Goal: Task Accomplishment & Management: Use online tool/utility

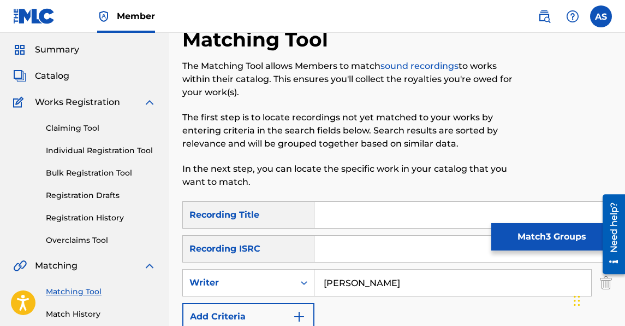
scroll to position [48, 0]
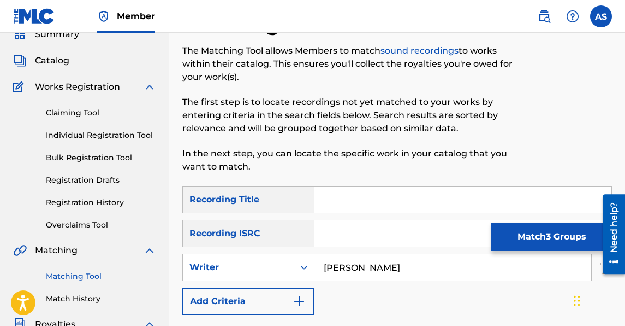
click at [94, 57] on div "Catalog" at bounding box center [84, 60] width 143 height 13
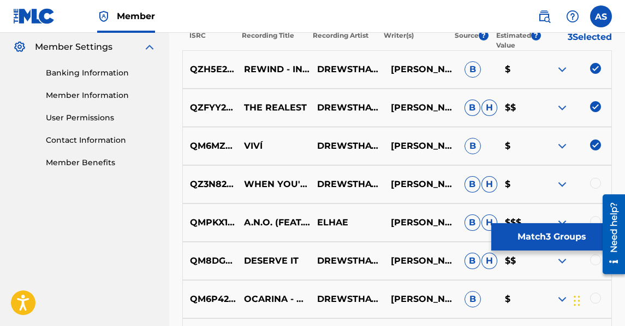
scroll to position [452, 0]
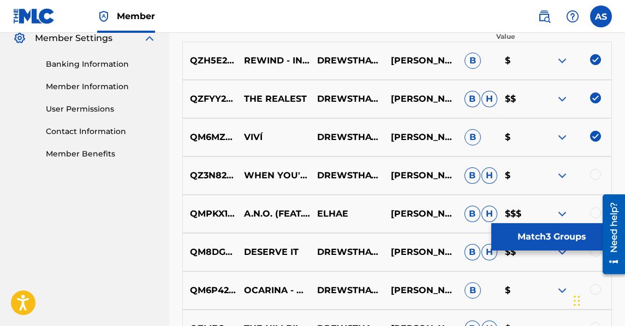
click at [591, 173] on div at bounding box center [595, 174] width 11 height 11
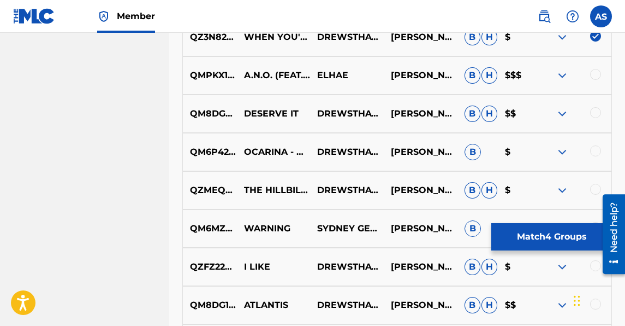
scroll to position [593, 0]
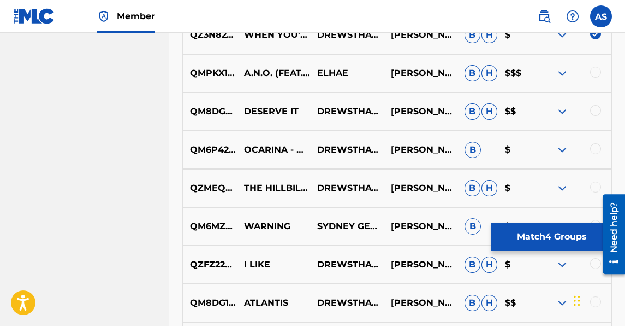
click at [594, 115] on div at bounding box center [595, 110] width 11 height 11
click at [593, 156] on div at bounding box center [575, 149] width 74 height 13
click at [595, 146] on div at bounding box center [595, 148] width 11 height 11
click at [596, 187] on div at bounding box center [595, 186] width 11 height 11
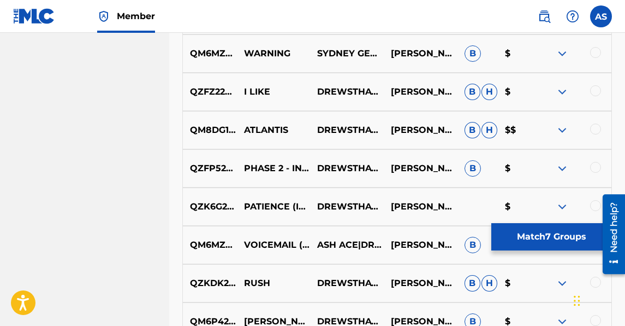
scroll to position [742, 0]
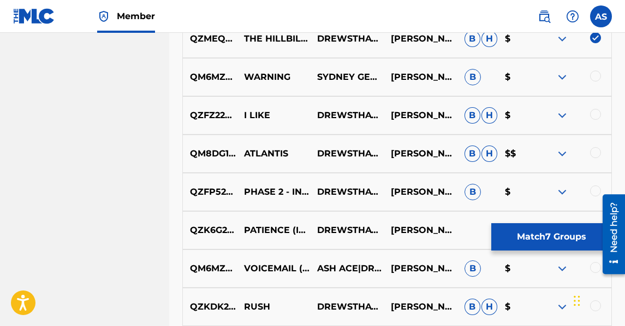
click at [594, 74] on div at bounding box center [595, 75] width 11 height 11
click at [596, 104] on div "QZFZ22315381 I LIKE DREWSTHATDUDE [PERSON_NAME] [PERSON_NAME] $" at bounding box center [397, 115] width 430 height 38
click at [595, 111] on div at bounding box center [595, 114] width 11 height 11
click at [593, 156] on div at bounding box center [595, 152] width 11 height 11
click at [592, 193] on div at bounding box center [595, 190] width 11 height 11
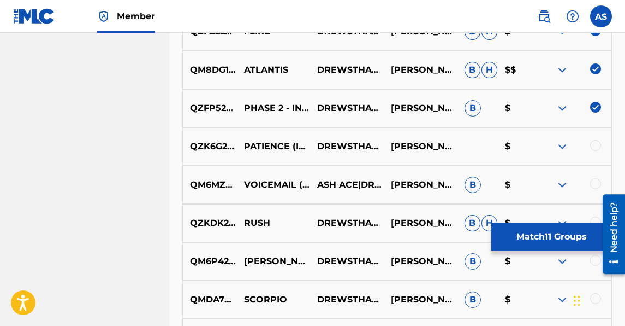
scroll to position [819, 0]
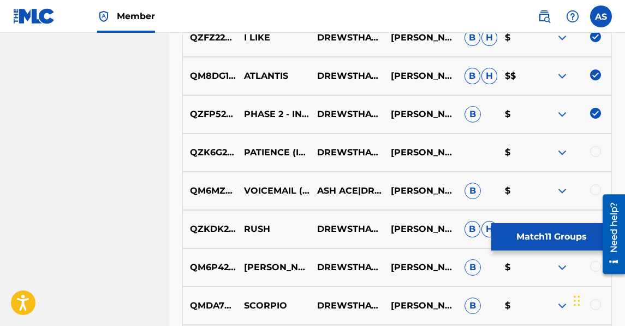
click at [598, 153] on div at bounding box center [595, 151] width 11 height 11
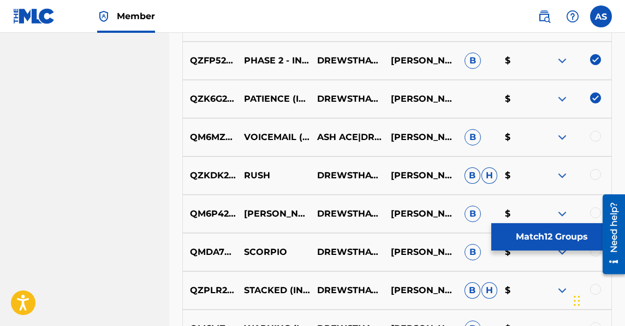
scroll to position [949, 0]
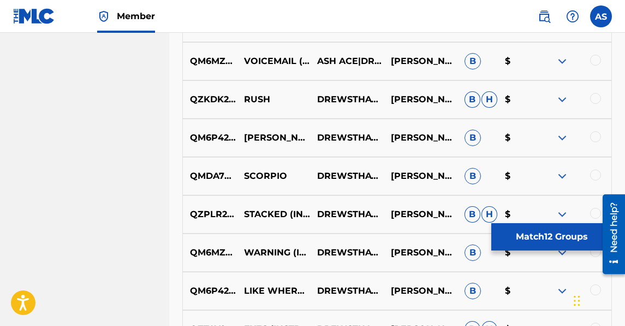
click at [593, 97] on div at bounding box center [595, 98] width 11 height 11
click at [596, 61] on div at bounding box center [595, 60] width 11 height 11
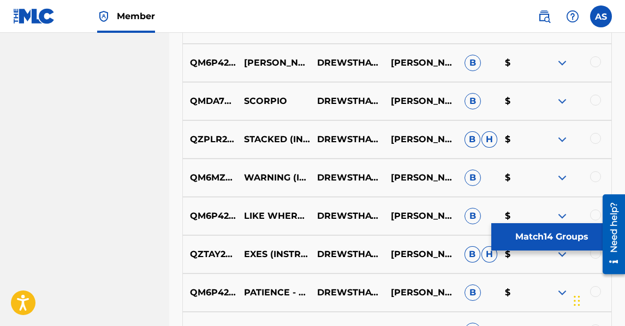
scroll to position [1037, 0]
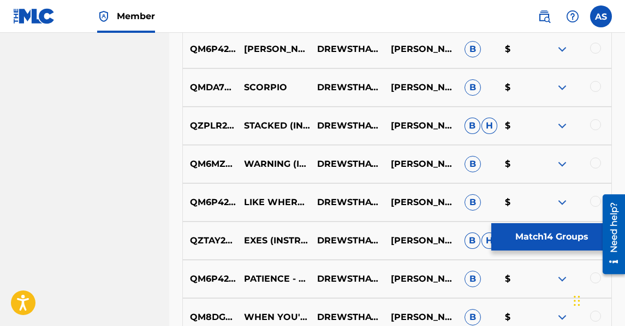
click at [592, 85] on div at bounding box center [595, 86] width 11 height 11
click at [595, 46] on div at bounding box center [595, 48] width 11 height 11
click at [584, 128] on div at bounding box center [575, 125] width 74 height 13
click at [592, 125] on div at bounding box center [595, 124] width 11 height 11
click at [592, 166] on div at bounding box center [595, 162] width 11 height 11
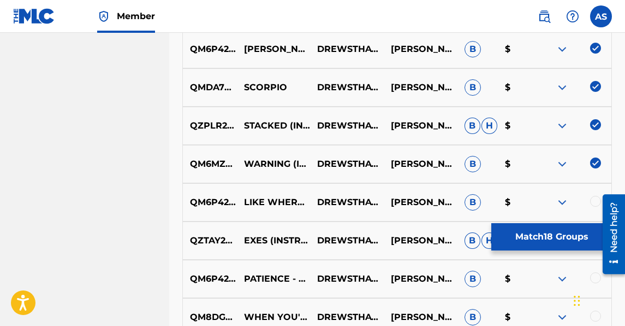
click at [592, 196] on div at bounding box center [575, 202] width 74 height 13
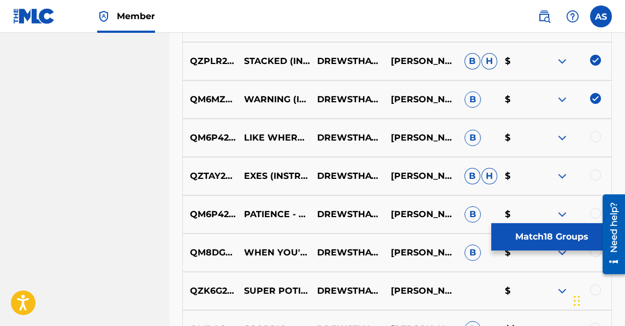
scroll to position [1103, 0]
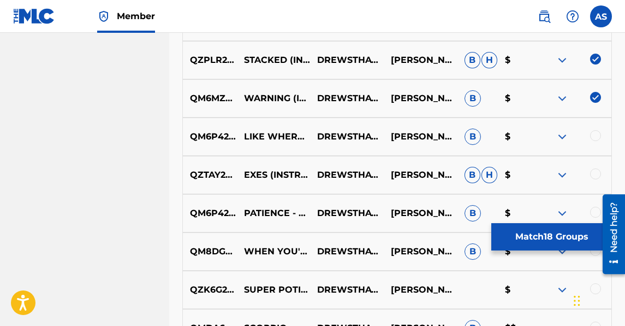
click at [596, 137] on div at bounding box center [595, 135] width 11 height 11
click at [596, 174] on div at bounding box center [595, 173] width 11 height 11
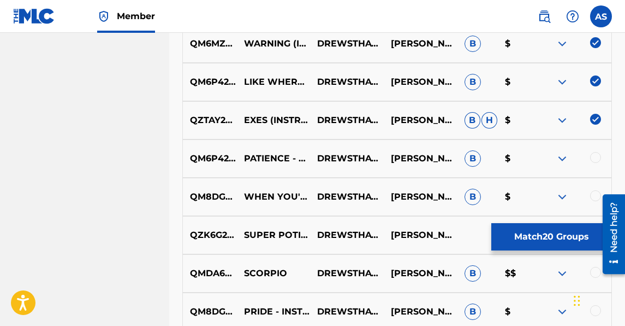
scroll to position [1169, 0]
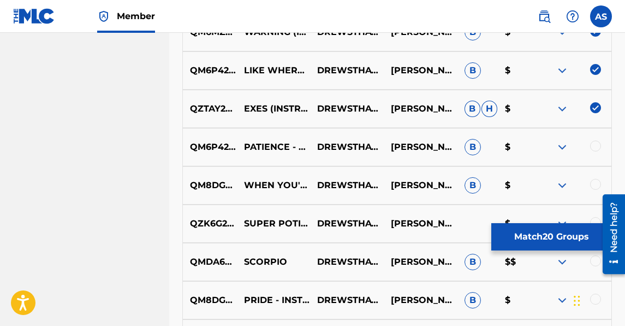
click at [594, 149] on div at bounding box center [595, 145] width 11 height 11
click at [590, 187] on div at bounding box center [575, 185] width 74 height 13
click at [593, 187] on div at bounding box center [595, 184] width 11 height 11
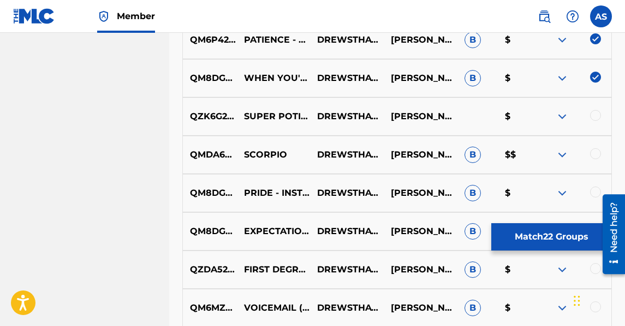
scroll to position [1291, 0]
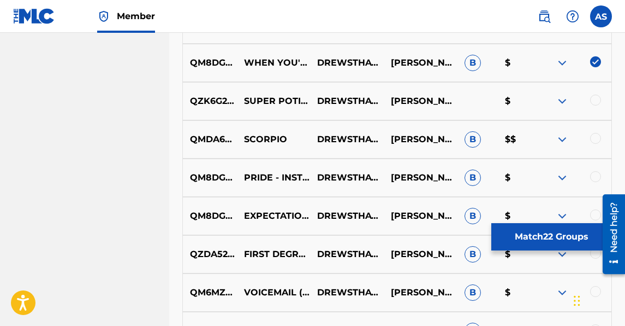
click at [598, 98] on div at bounding box center [595, 99] width 11 height 11
click at [593, 134] on div at bounding box center [595, 138] width 11 height 11
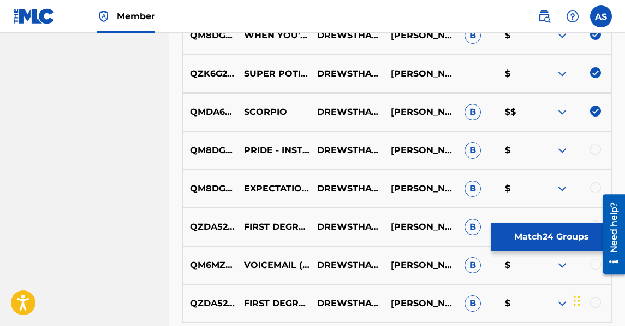
scroll to position [1330, 0]
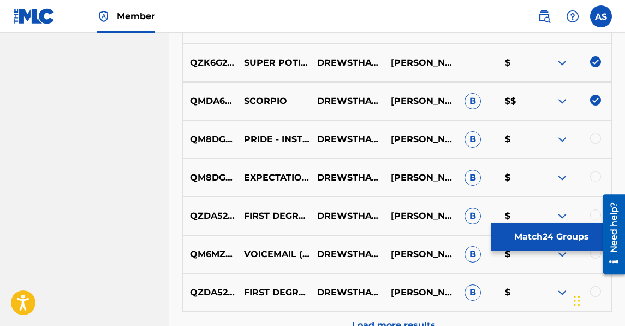
click at [592, 139] on div at bounding box center [595, 138] width 11 height 11
click at [594, 177] on div at bounding box center [595, 176] width 11 height 11
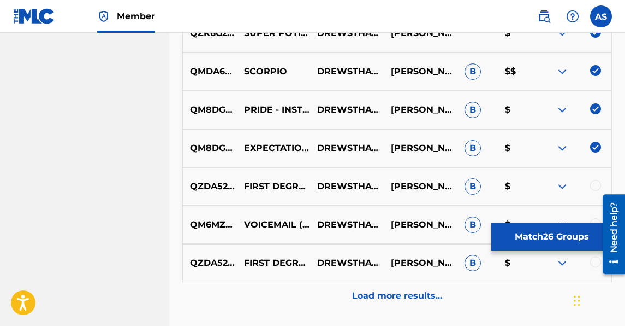
scroll to position [1376, 0]
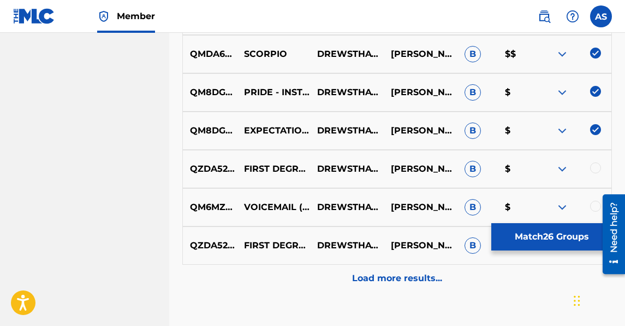
click at [595, 168] on div at bounding box center [595, 167] width 11 height 11
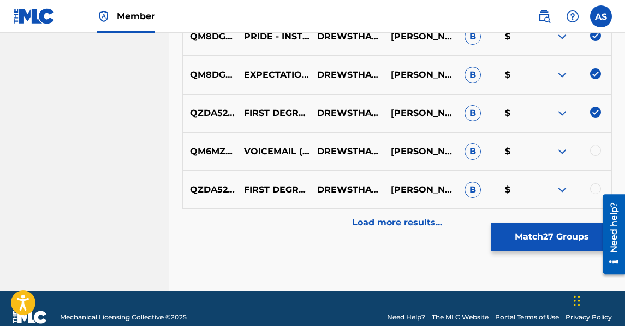
scroll to position [1437, 0]
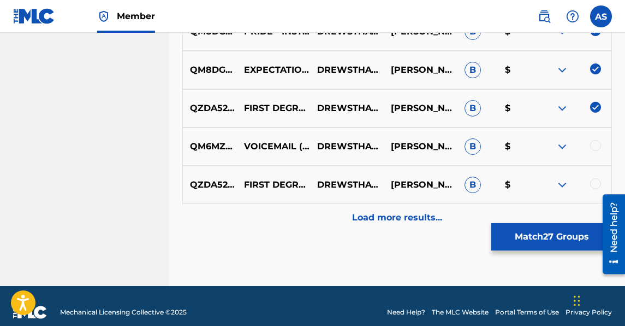
click at [593, 149] on div at bounding box center [595, 145] width 11 height 11
click at [594, 185] on div at bounding box center [595, 183] width 11 height 11
click at [567, 232] on button "Match 29 Groups" at bounding box center [552, 236] width 121 height 27
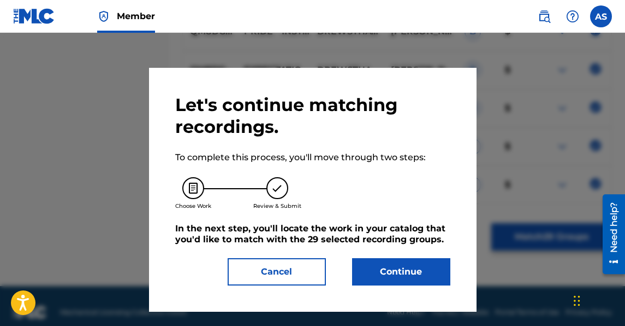
click at [390, 264] on button "Continue" at bounding box center [401, 271] width 98 height 27
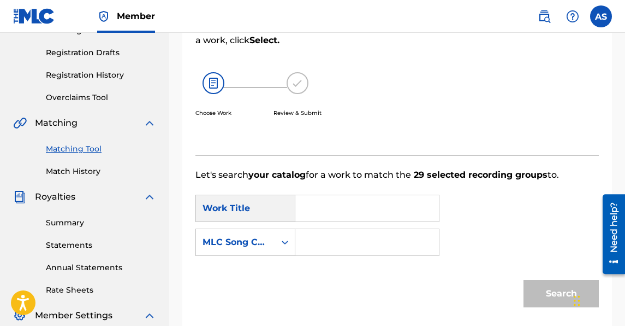
scroll to position [182, 0]
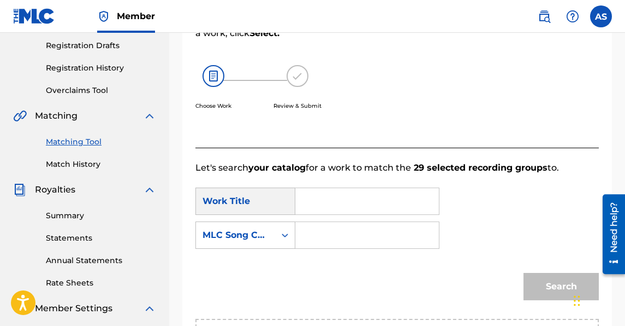
click at [277, 199] on div "Work Title" at bounding box center [246, 200] width 100 height 27
click at [268, 241] on div "MLC Song Code" at bounding box center [235, 234] width 79 height 21
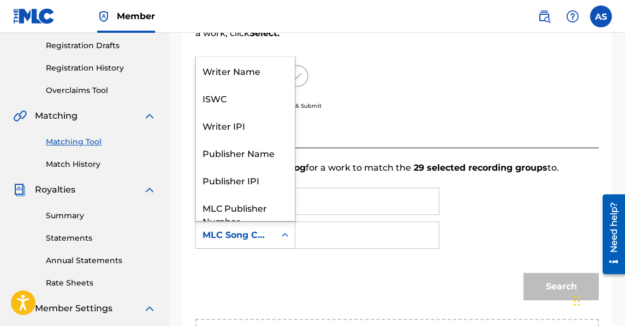
scroll to position [40, 0]
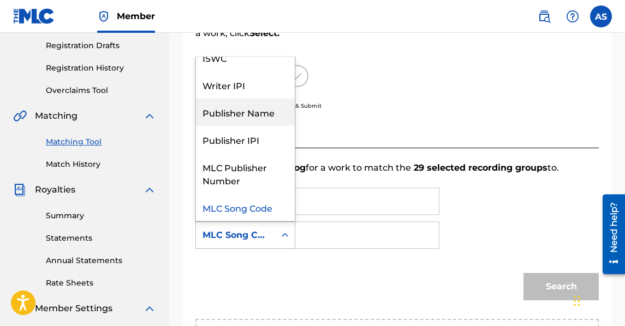
click at [309, 129] on div "Choose Work Review & Submit" at bounding box center [351, 93] width 311 height 83
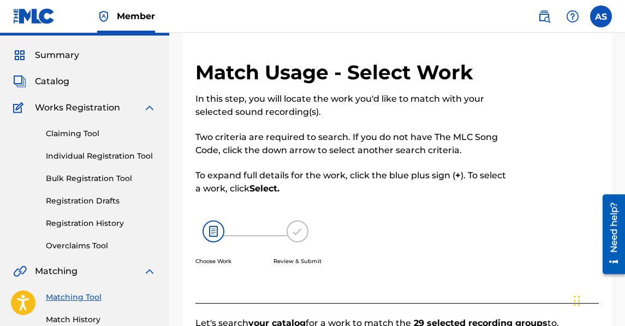
scroll to position [21, 0]
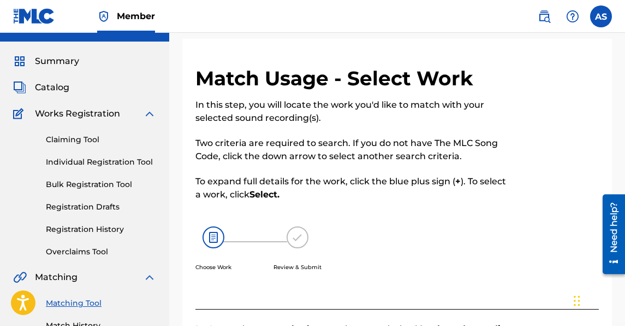
click at [62, 92] on span "Catalog" at bounding box center [52, 87] width 34 height 13
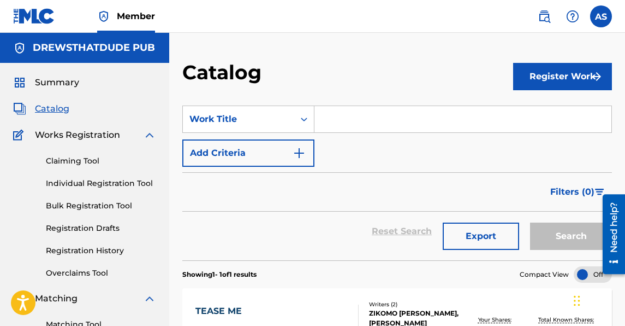
click at [522, 85] on button "Register Work" at bounding box center [562, 76] width 99 height 27
click at [539, 133] on link "By File Upload" at bounding box center [562, 138] width 99 height 26
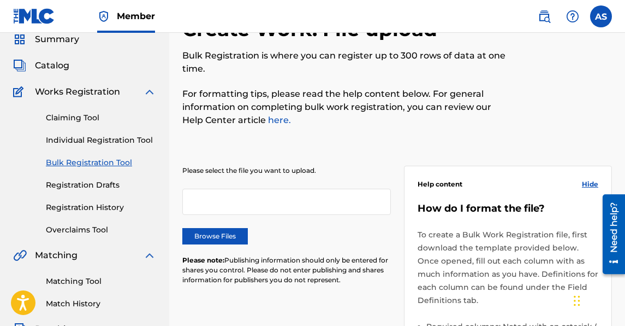
scroll to position [43, 0]
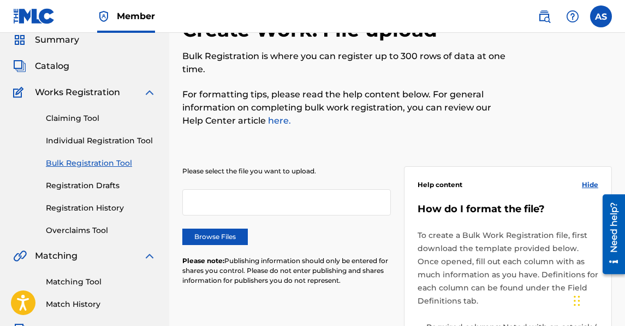
click at [93, 180] on link "Registration Drafts" at bounding box center [101, 185] width 110 height 11
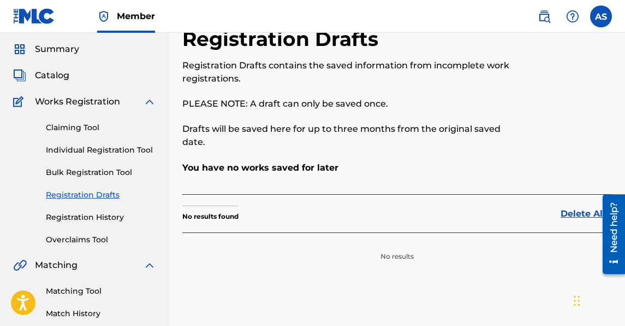
scroll to position [34, 0]
click at [95, 211] on link "Registration History" at bounding box center [101, 216] width 110 height 11
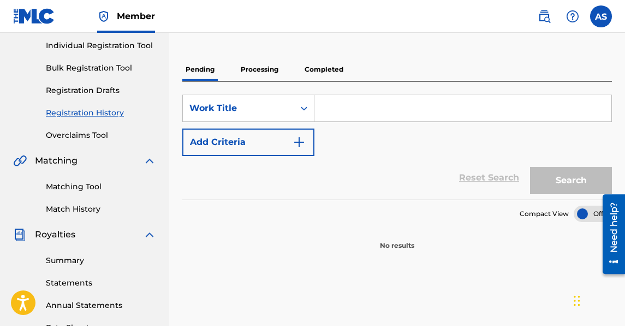
scroll to position [137, 0]
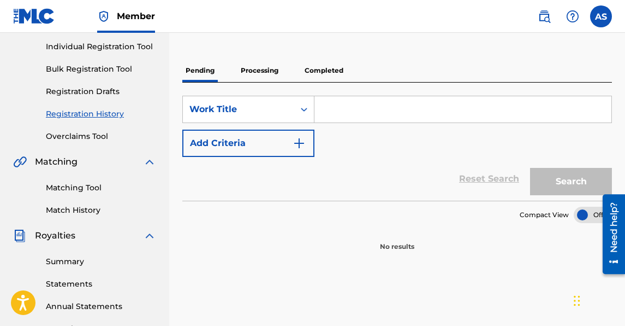
click at [92, 137] on link "Overclaims Tool" at bounding box center [101, 136] width 110 height 11
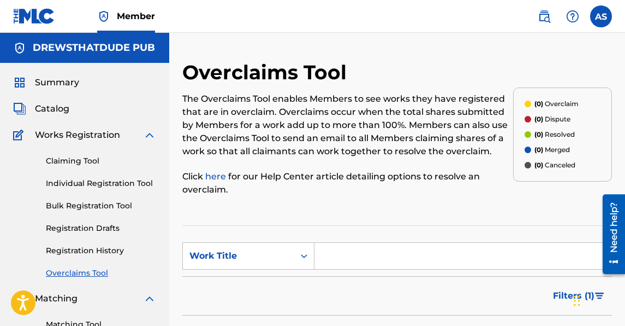
click at [73, 160] on link "Claiming Tool" at bounding box center [101, 160] width 110 height 11
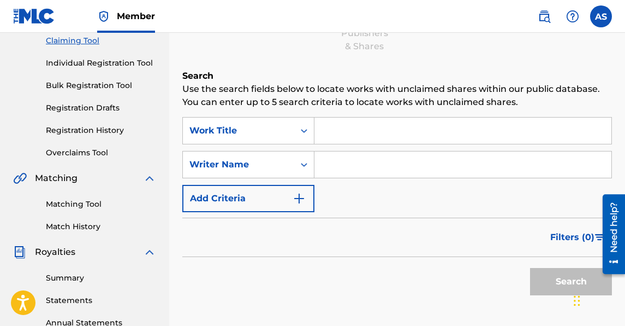
scroll to position [167, 0]
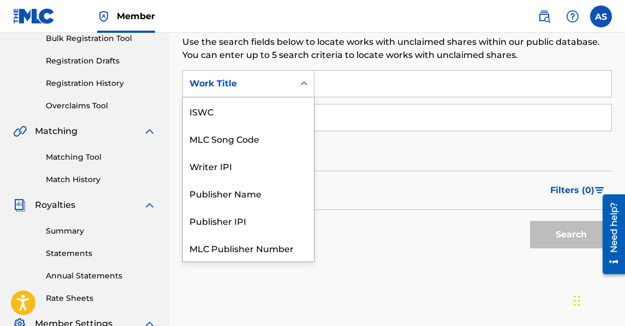
click at [294, 77] on div "Search Form" at bounding box center [304, 84] width 20 height 20
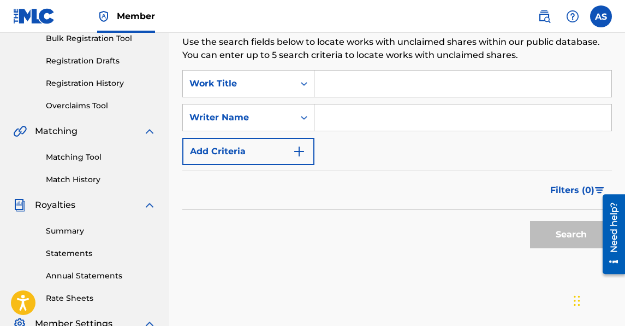
click at [295, 77] on div "Search Form" at bounding box center [304, 84] width 20 height 20
click at [298, 88] on div "Search Form" at bounding box center [304, 84] width 20 height 20
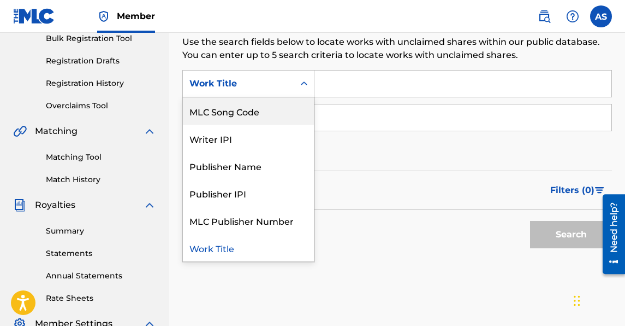
click at [354, 141] on div "SearchWithCriteriac93c473d-d3a8-4c65-b54c-86307c9bd435 MLC Song Code, 2 of 7. 7…" at bounding box center [397, 117] width 430 height 95
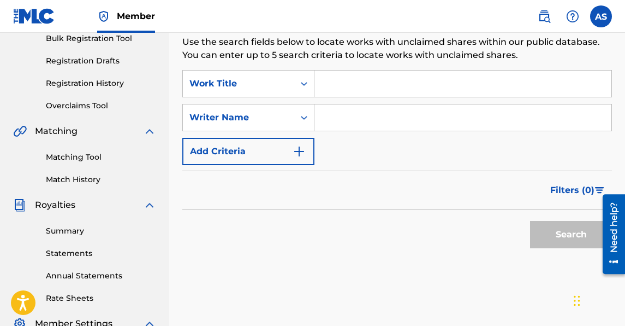
click at [341, 119] on input "Search Form" at bounding box center [463, 117] width 297 height 26
type input "[PERSON_NAME]"
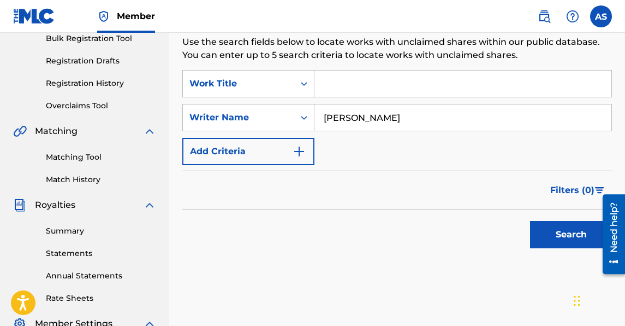
click at [551, 223] on button "Search" at bounding box center [571, 234] width 82 height 27
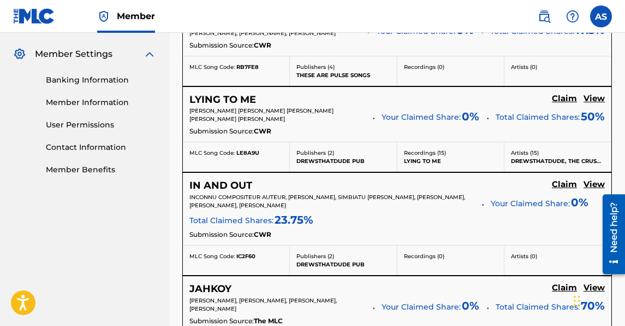
scroll to position [448, 0]
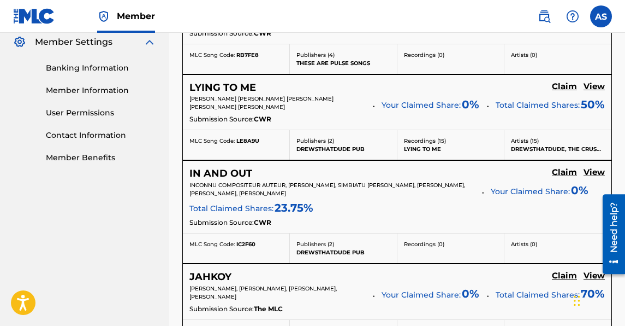
click at [598, 92] on h5 "View" at bounding box center [594, 86] width 21 height 10
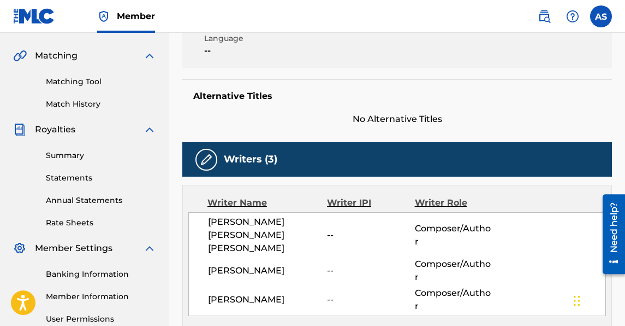
scroll to position [242, 0]
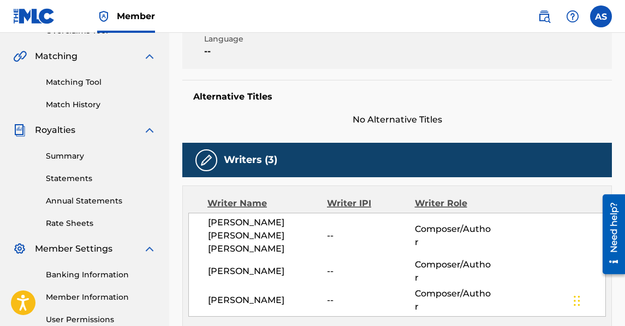
click at [61, 180] on link "Statements" at bounding box center [101, 178] width 110 height 11
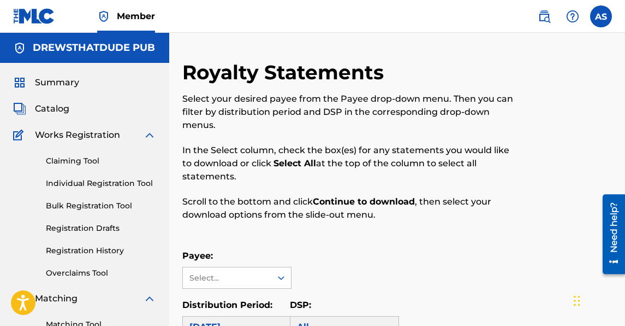
click at [69, 186] on link "Individual Registration Tool" at bounding box center [101, 183] width 110 height 11
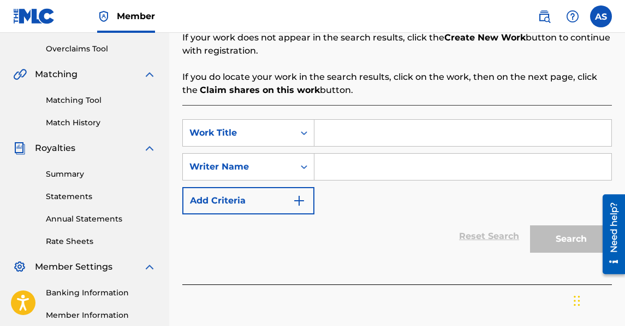
scroll to position [217, 0]
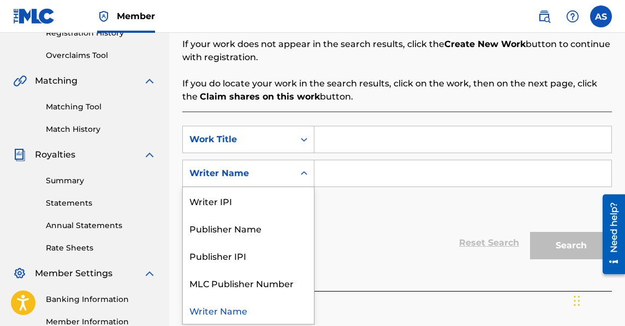
click at [238, 182] on div "Writer Name" at bounding box center [238, 173] width 111 height 21
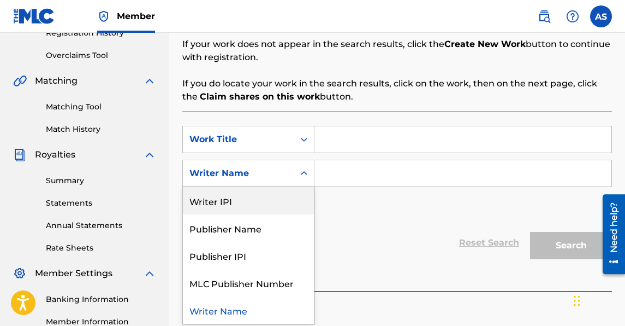
click at [332, 169] on input "Search Form" at bounding box center [463, 173] width 297 height 26
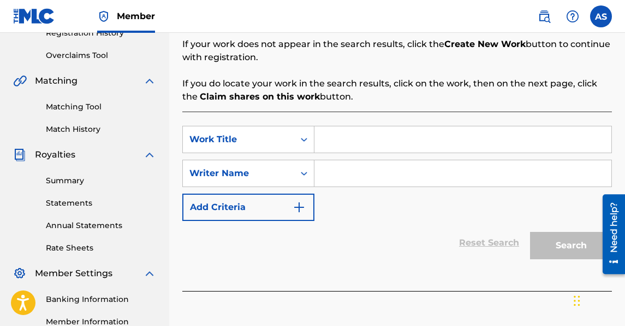
click at [338, 175] on input "Search Form" at bounding box center [463, 173] width 297 height 26
type input "[PERSON_NAME]"
click at [271, 125] on div "SearchWithCriteriaab582e58-24d7-4f82-b9b4-53d3bccc6aa6 Work Title SearchWithCri…" at bounding box center [397, 200] width 430 height 179
click at [264, 146] on div "Work Title" at bounding box center [238, 139] width 111 height 21
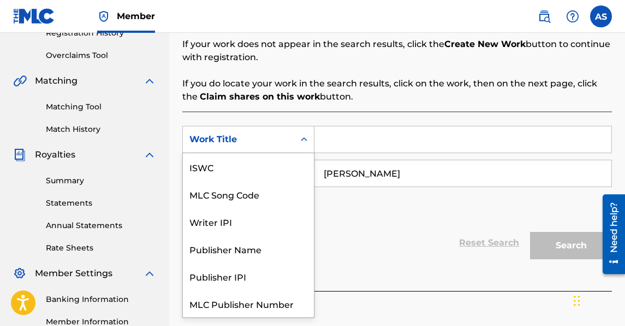
scroll to position [27, 0]
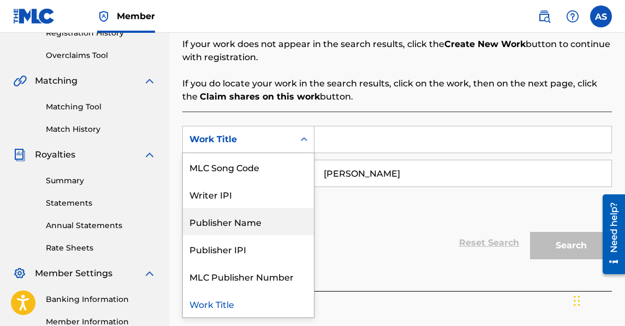
click at [241, 219] on div "Publisher Name" at bounding box center [248, 221] width 131 height 27
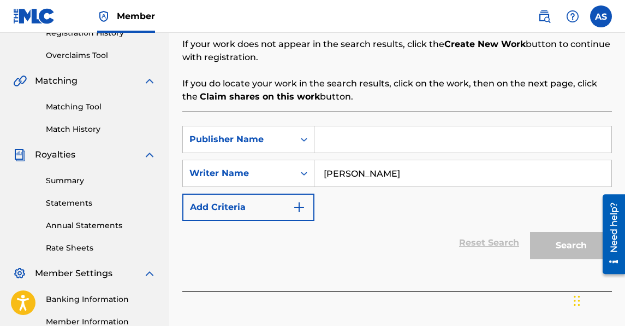
click at [344, 145] on input "Search Form" at bounding box center [463, 139] width 297 height 26
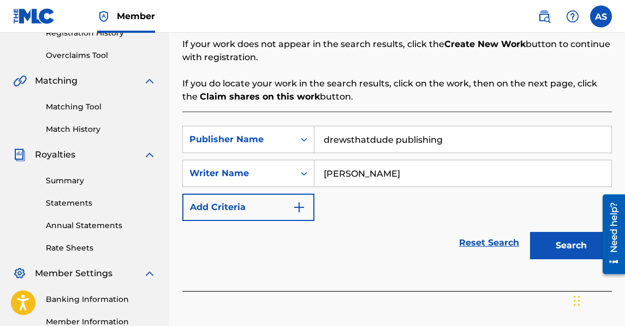
type input "drewsthatdude publishing"
click at [557, 241] on button "Search" at bounding box center [571, 245] width 82 height 27
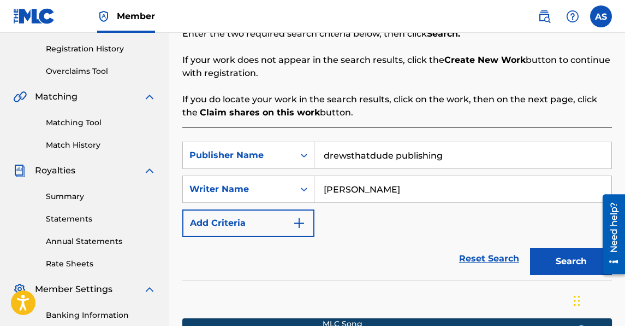
scroll to position [156, 0]
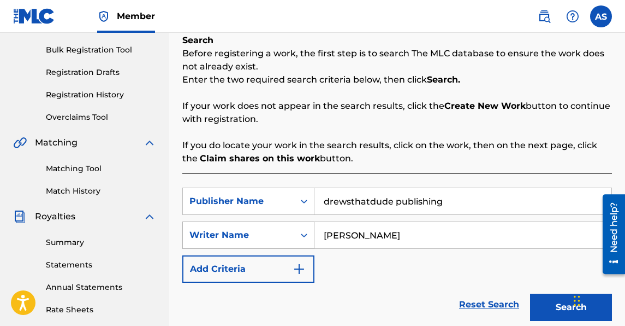
click at [293, 232] on div "Writer Name" at bounding box center [248, 234] width 132 height 27
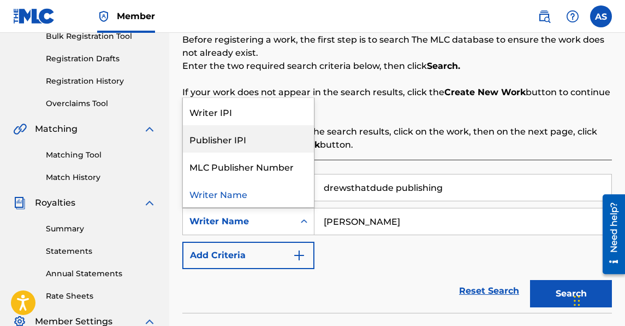
scroll to position [170, 0]
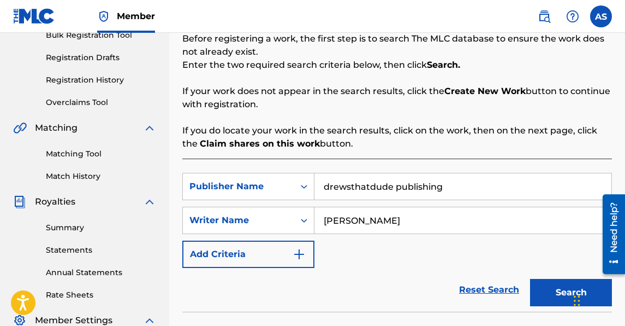
click at [353, 158] on div "SearchWithCriteria6dac1056-5f84-44d8-957f-4a44eb74b344 Publisher Name drewsthat…" at bounding box center [397, 300] width 430 height 284
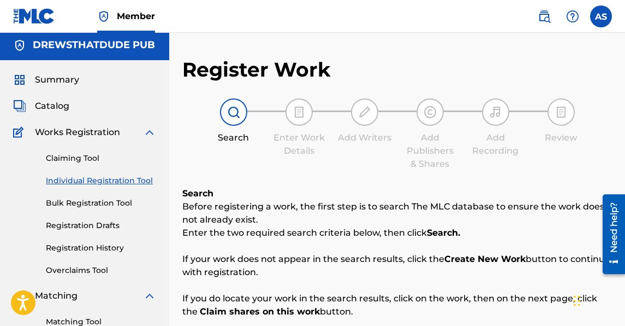
scroll to position [0, 0]
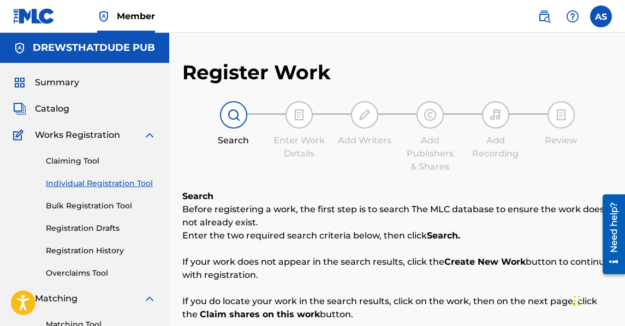
click at [61, 103] on span "Catalog" at bounding box center [52, 108] width 34 height 13
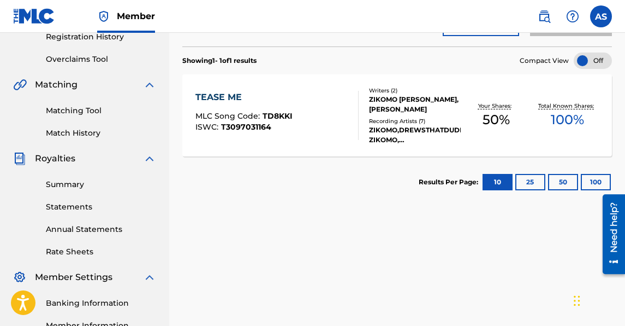
scroll to position [218, 0]
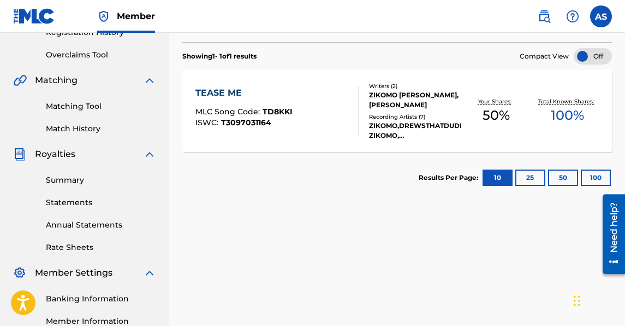
click at [374, 122] on div "ZIKOMO,DREWSTHATDUDE, ZIKOMO, DREWSTHATDUDE, ZIKOMO, DREWSTHATDUDE, ZIKOMO & DR…" at bounding box center [415, 131] width 92 height 20
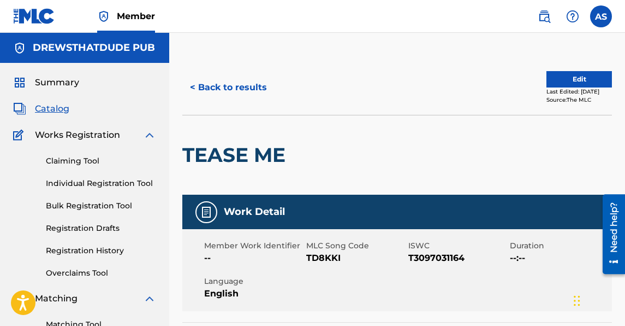
click at [548, 78] on button "Edit" at bounding box center [580, 79] width 66 height 16
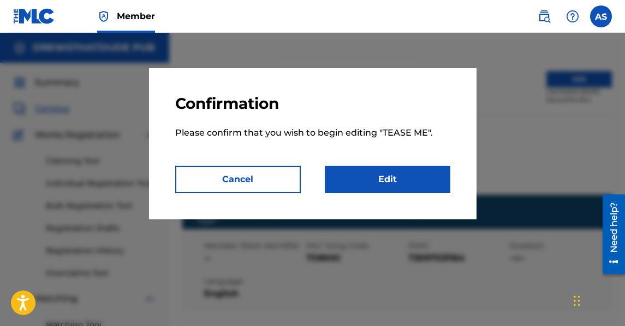
click at [383, 185] on link "Edit" at bounding box center [388, 179] width 126 height 27
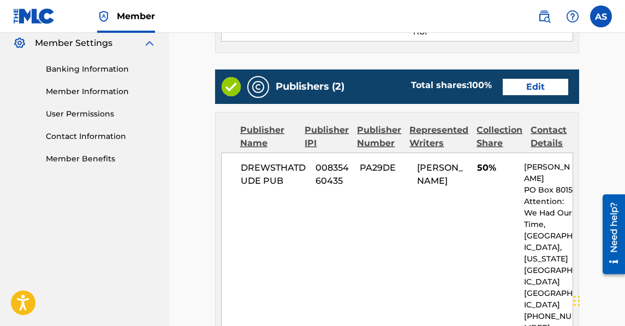
scroll to position [435, 0]
